Goal: Check status: Check status

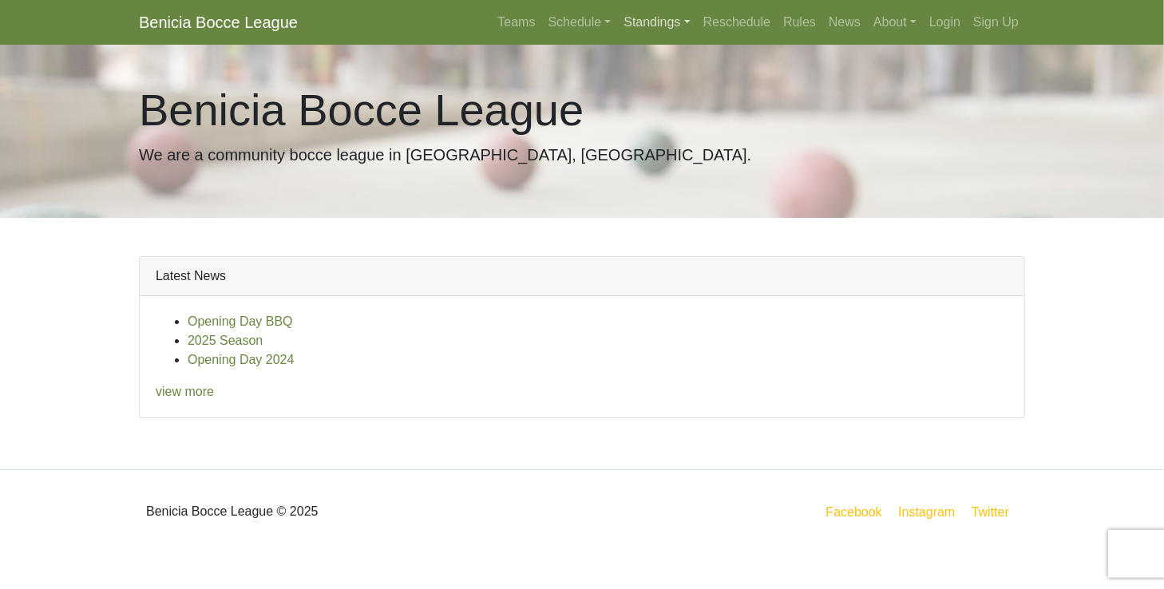
click at [683, 21] on link "Standings" at bounding box center [656, 22] width 79 height 32
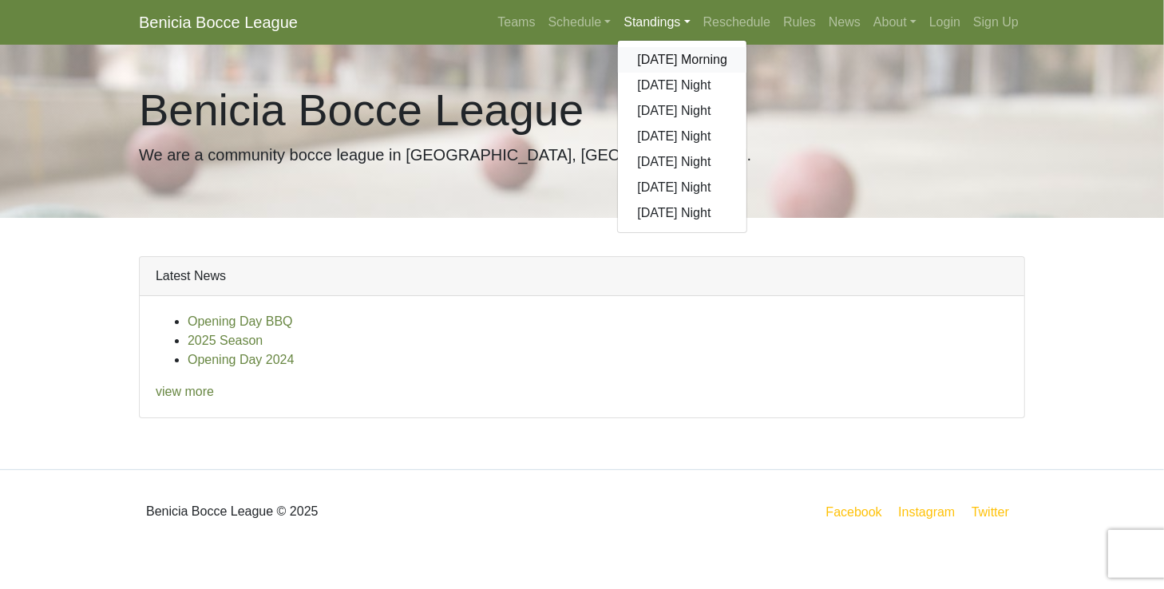
click at [668, 61] on link "[DATE] Morning" at bounding box center [682, 60] width 129 height 26
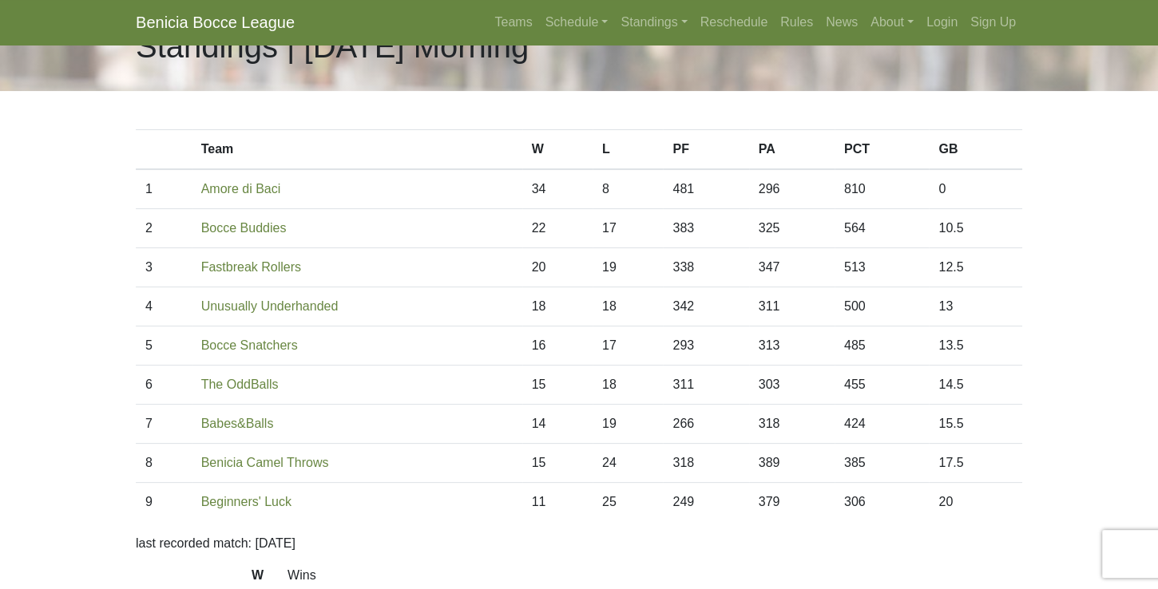
scroll to position [46, 0]
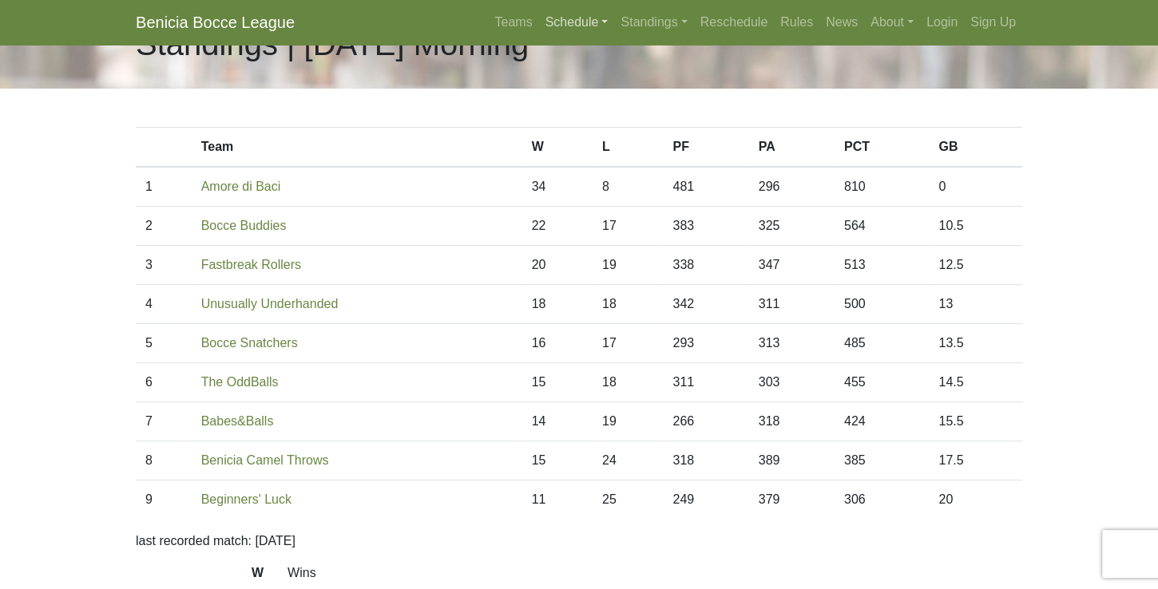
click at [562, 26] on link "Schedule" at bounding box center [577, 22] width 76 height 32
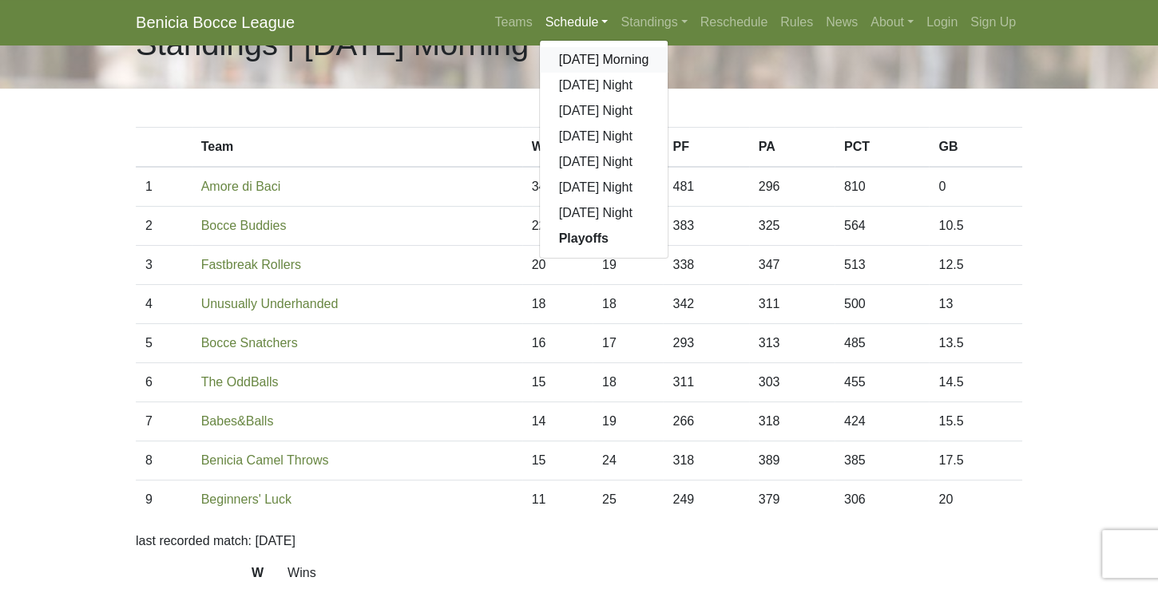
click at [578, 59] on link "[DATE] Morning" at bounding box center [604, 60] width 129 height 26
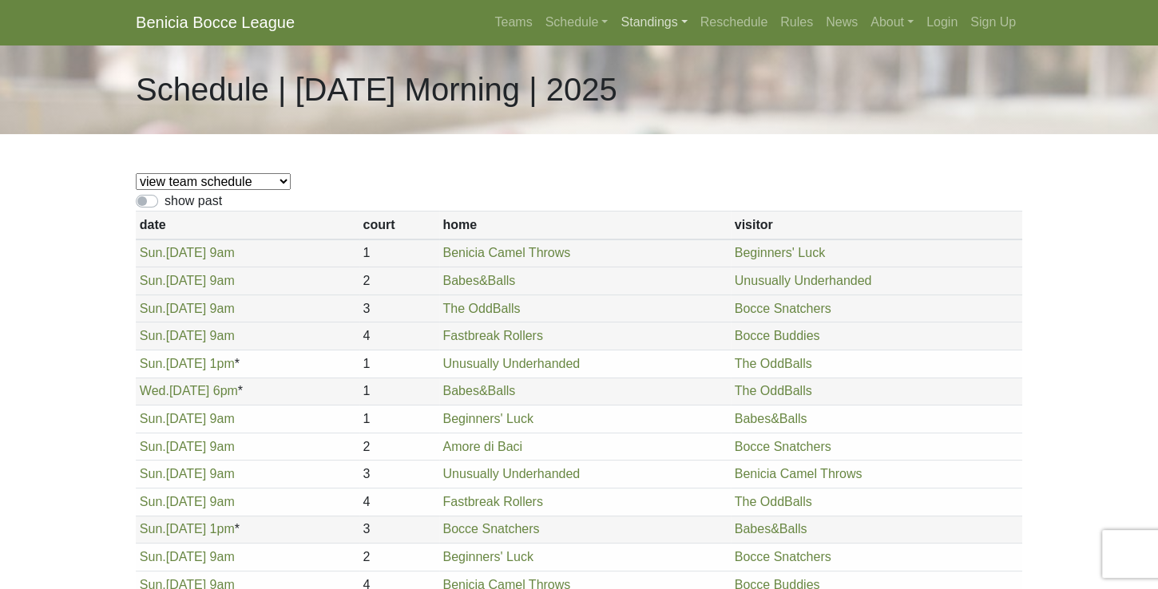
click at [658, 30] on link "Standings" at bounding box center [653, 22] width 79 height 32
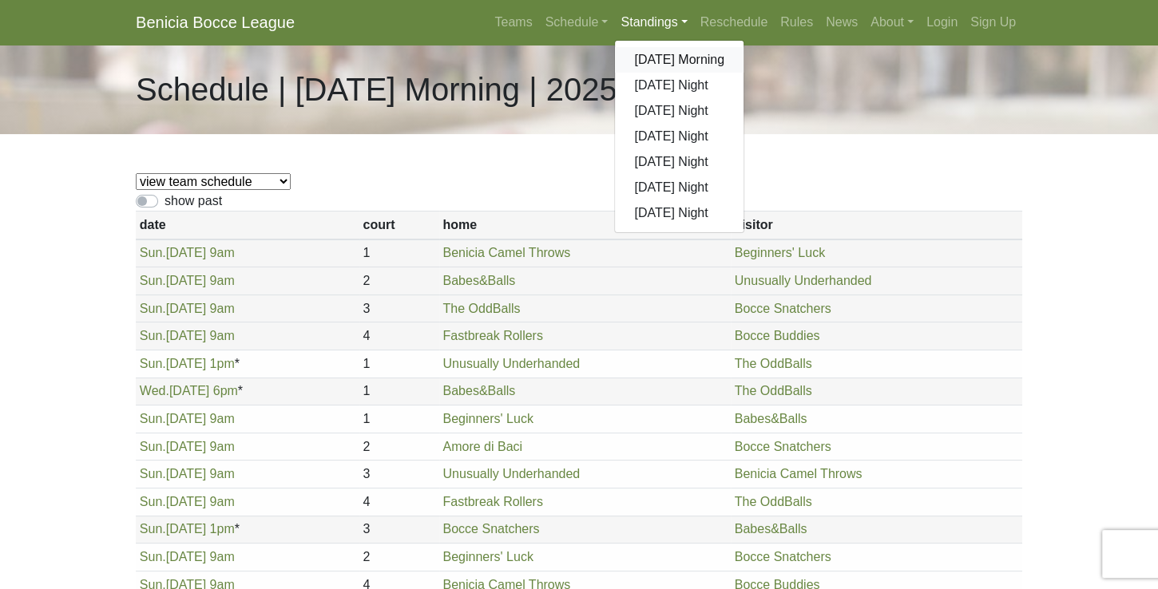
click at [661, 65] on link "[DATE] Morning" at bounding box center [679, 60] width 129 height 26
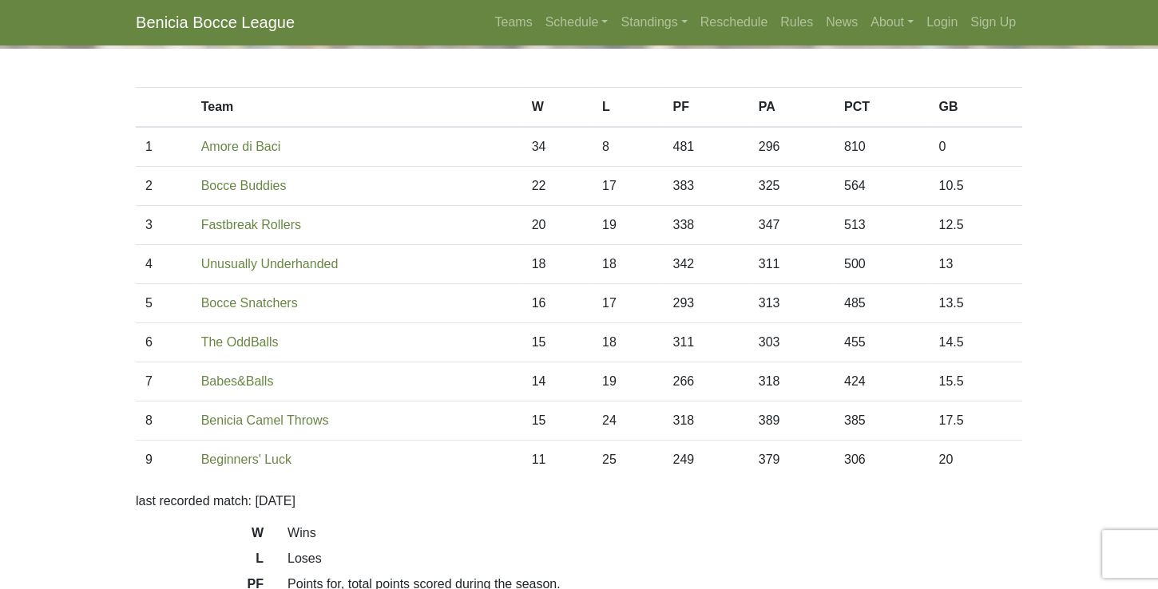
scroll to position [91, 0]
